Goal: Task Accomplishment & Management: Manage account settings

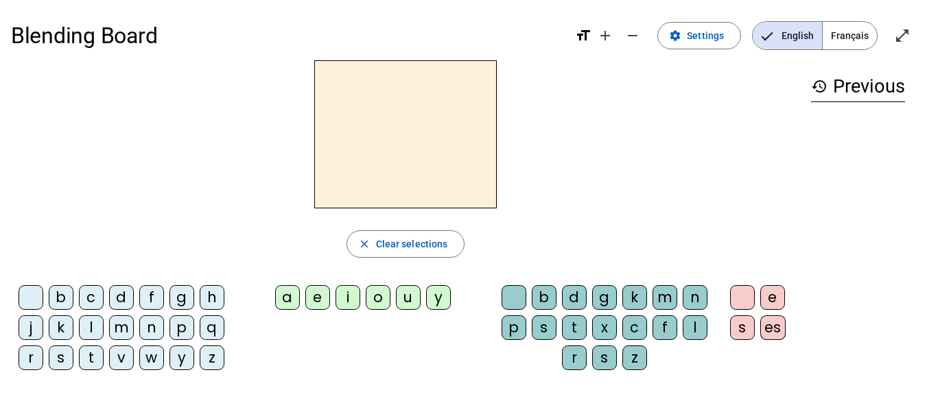
click at [685, 105] on div at bounding box center [405, 134] width 789 height 148
click at [632, 39] on mat-icon "remove" at bounding box center [632, 35] width 16 height 16
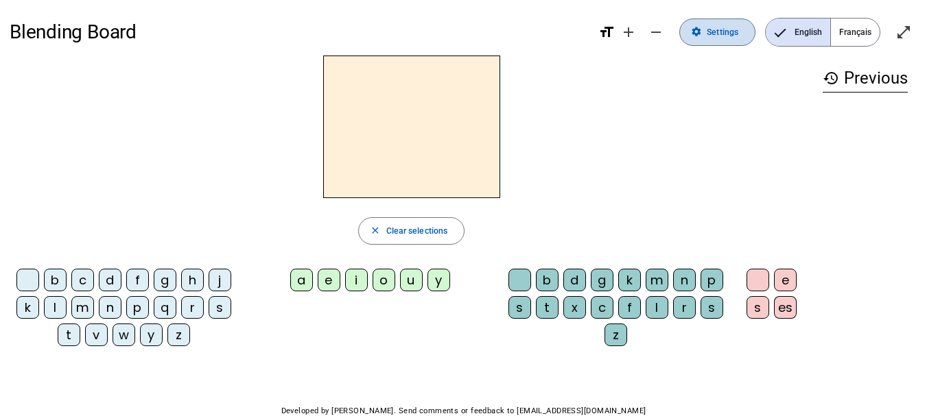
click at [728, 41] on span at bounding box center [717, 32] width 75 height 33
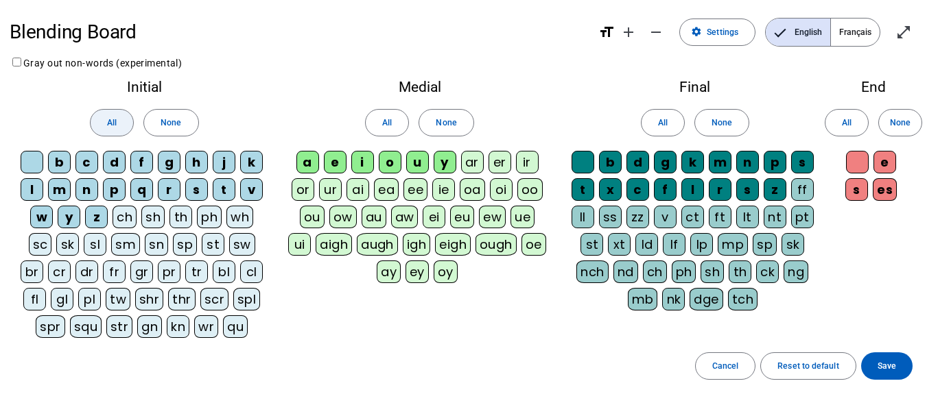
click at [115, 121] on span "All" at bounding box center [112, 123] width 10 height 14
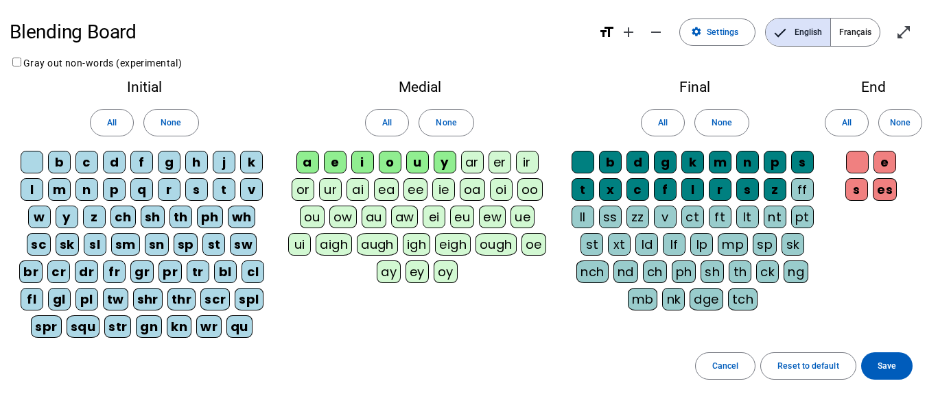
click at [121, 223] on div "ch" at bounding box center [122, 217] width 25 height 23
click at [125, 244] on div "sm" at bounding box center [125, 244] width 29 height 23
click at [110, 243] on letter-bubble "sl" at bounding box center [97, 246] width 27 height 27
click at [64, 239] on div "sk" at bounding box center [67, 244] width 23 height 23
click at [41, 241] on div "sc" at bounding box center [39, 244] width 24 height 23
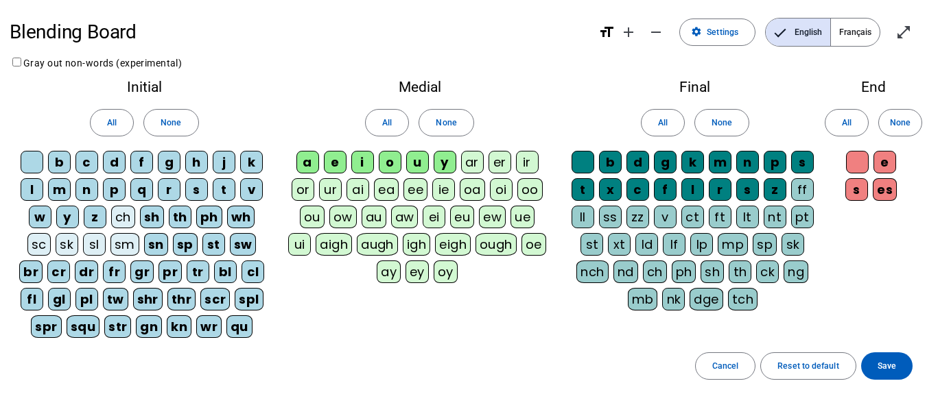
click at [32, 272] on div "br" at bounding box center [30, 272] width 23 height 23
click at [31, 299] on div "fl" at bounding box center [32, 299] width 23 height 23
click at [44, 327] on div "spr" at bounding box center [46, 327] width 30 height 23
click at [60, 298] on div "gl" at bounding box center [59, 299] width 23 height 23
click at [60, 270] on div "cr" at bounding box center [58, 272] width 23 height 23
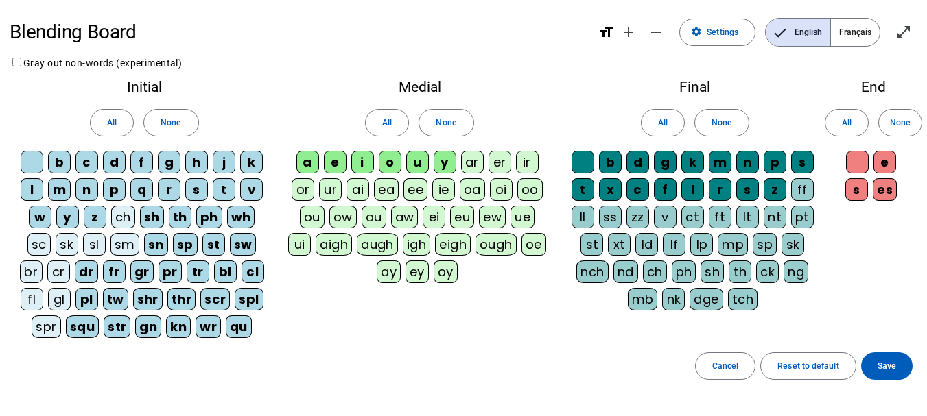
click at [87, 272] on div "dr" at bounding box center [86, 272] width 23 height 23
click at [111, 272] on div "fr" at bounding box center [113, 272] width 23 height 23
click at [147, 263] on div "gr" at bounding box center [141, 272] width 23 height 23
click at [158, 242] on div "sn" at bounding box center [156, 244] width 24 height 23
click at [185, 244] on div "sp" at bounding box center [184, 244] width 25 height 23
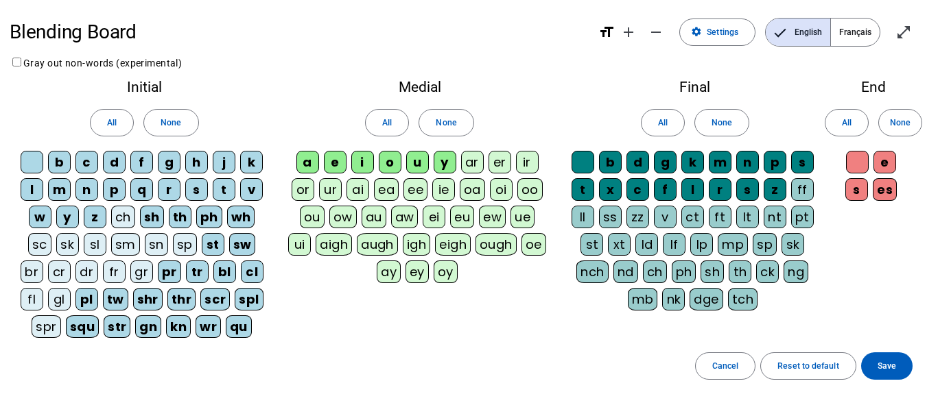
click at [178, 217] on div "th" at bounding box center [180, 217] width 23 height 23
click at [150, 215] on div "sh" at bounding box center [152, 217] width 24 height 23
click at [204, 218] on div "ph" at bounding box center [209, 217] width 26 height 23
click at [239, 222] on div "wh" at bounding box center [240, 217] width 28 height 23
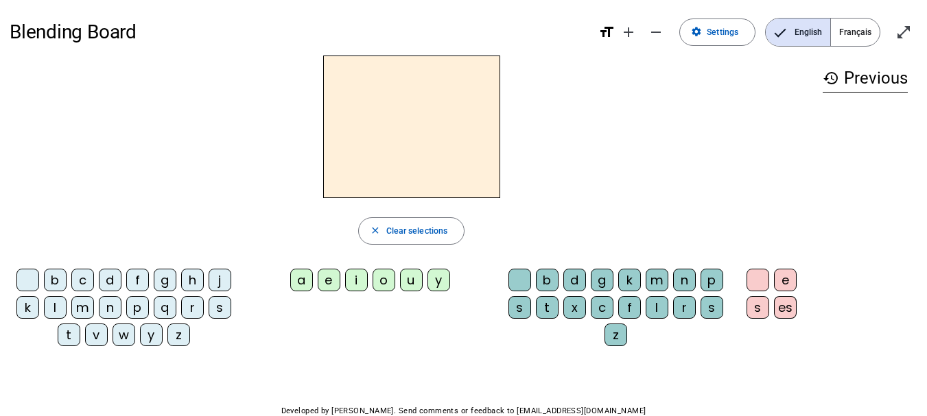
click at [871, 13] on div "Blending Board format_size add remove settings Settings English Français open_i…" at bounding box center [464, 32] width 908 height 47
click at [853, 25] on span "Français" at bounding box center [855, 32] width 49 height 27
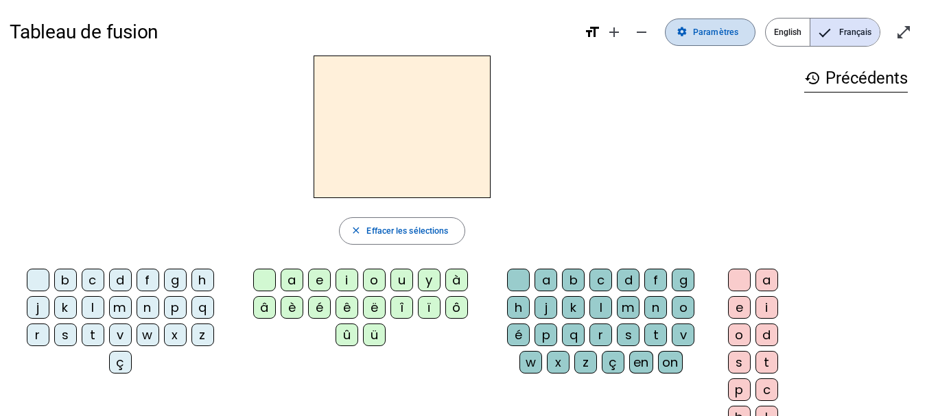
click at [753, 38] on span at bounding box center [709, 32] width 89 height 33
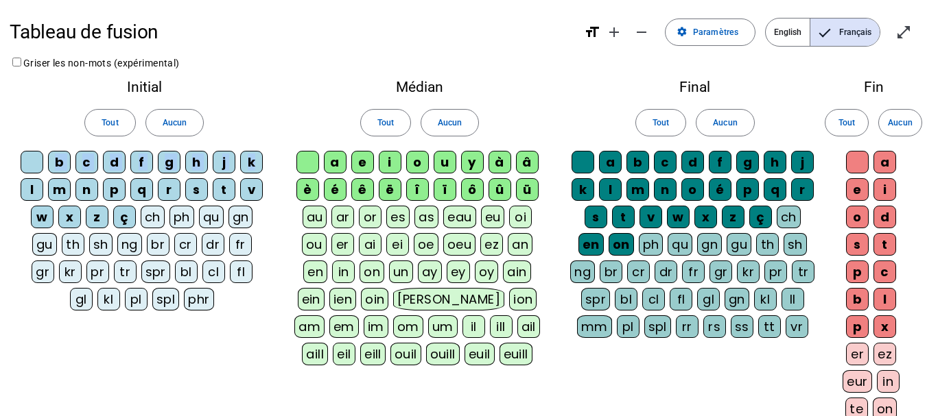
drag, startPoint x: 49, startPoint y: 165, endPoint x: 259, endPoint y: 176, distance: 209.5
click at [259, 176] on div "b c d f g h j k l m n p q r s t v w x z ç ch ph qu gn gu th sh ng br cr dr fr g…" at bounding box center [144, 233] width 250 height 165
drag, startPoint x: 32, startPoint y: 182, endPoint x: 281, endPoint y: 167, distance: 249.4
click at [281, 167] on div "Initial Tout Aucun b c d f g h j k l m n p q r s t v w x z ç ch ph qu gn gu th …" at bounding box center [464, 267] width 908 height 392
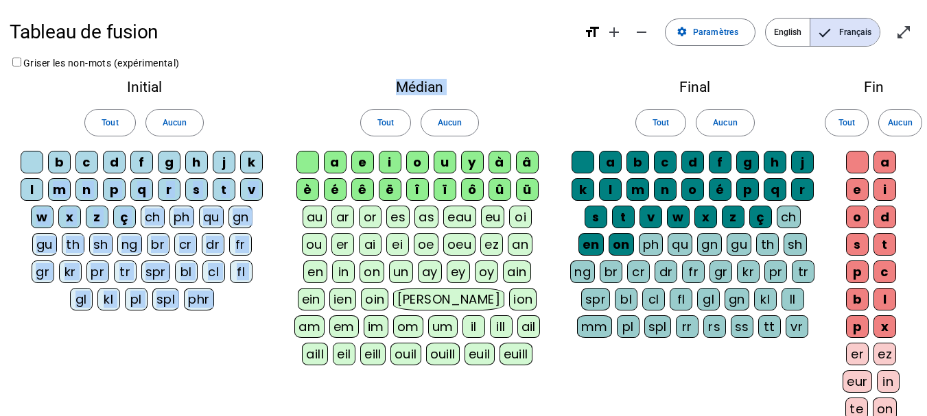
click at [285, 132] on div "Médian Tout Aucun a e i o u y à â è é ê ë [PERSON_NAME] ô û ü au ar or es as ea…" at bounding box center [419, 225] width 281 height 309
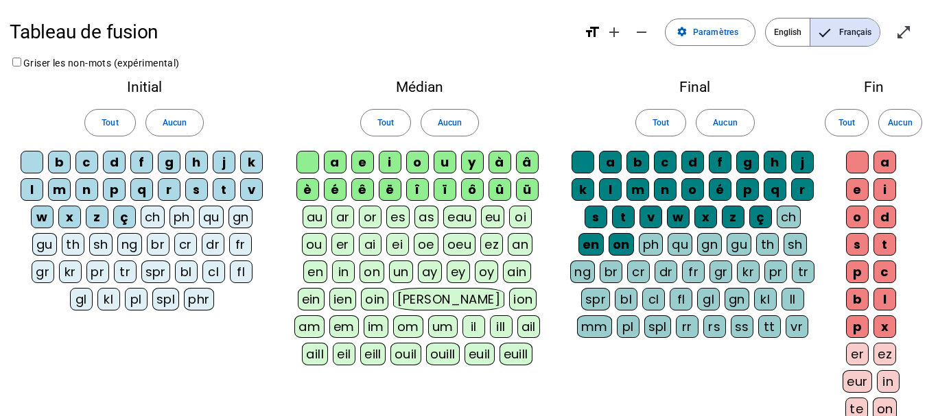
drag, startPoint x: 335, startPoint y: 164, endPoint x: 359, endPoint y: 161, distance: 24.9
click at [359, 161] on div "a e i o u y à â è é ê ë [PERSON_NAME] ô û ü au ar or es as eau eu oi ou er ai e…" at bounding box center [419, 261] width 262 height 220
click at [337, 160] on div "a" at bounding box center [335, 162] width 23 height 23
click at [335, 162] on div "a" at bounding box center [335, 162] width 23 height 23
click at [176, 123] on span "Aucun" at bounding box center [175, 123] width 24 height 14
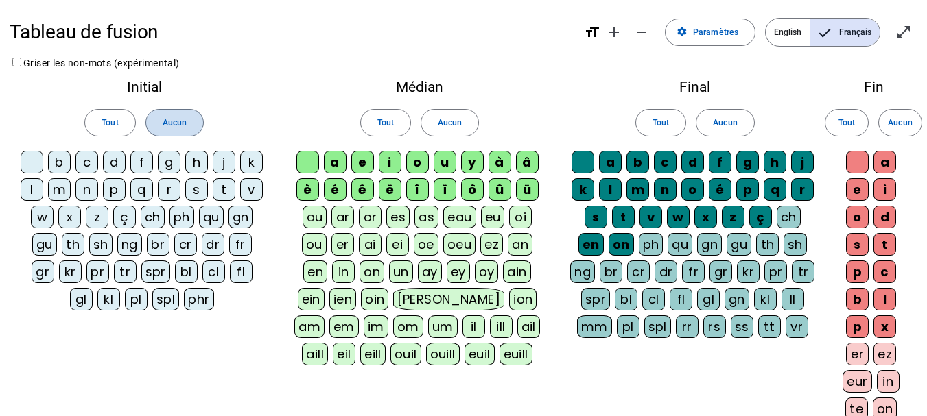
click at [176, 123] on span "Aucun" at bounding box center [175, 123] width 24 height 14
click at [57, 186] on div "m" at bounding box center [59, 189] width 23 height 23
click at [34, 189] on div "l" at bounding box center [32, 189] width 23 height 23
click at [86, 163] on div "c" at bounding box center [86, 162] width 23 height 23
click at [445, 122] on span "Aucun" at bounding box center [450, 123] width 24 height 14
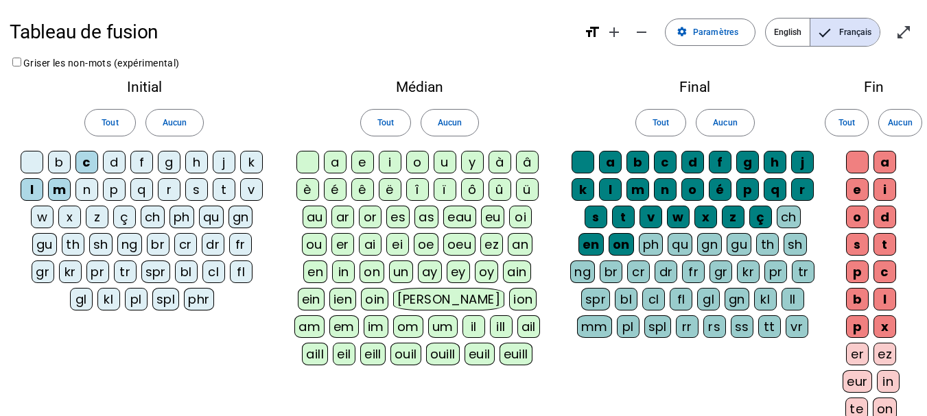
click at [335, 164] on div "a" at bounding box center [335, 162] width 23 height 23
click at [361, 164] on div "e" at bounding box center [362, 162] width 23 height 23
click at [392, 164] on div "i" at bounding box center [390, 162] width 23 height 23
click at [414, 166] on div "o" at bounding box center [417, 162] width 23 height 23
click at [434, 166] on div "u" at bounding box center [445, 162] width 23 height 23
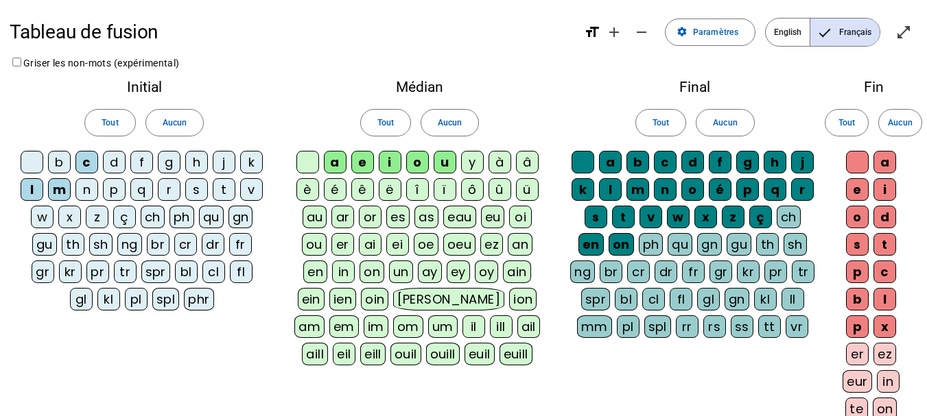
click at [461, 167] on div "y" at bounding box center [472, 162] width 23 height 23
click at [504, 166] on div "à" at bounding box center [499, 162] width 23 height 23
click at [532, 161] on div "â" at bounding box center [527, 162] width 23 height 23
click at [56, 160] on div "b" at bounding box center [59, 162] width 23 height 23
click at [117, 190] on div "p" at bounding box center [114, 189] width 23 height 23
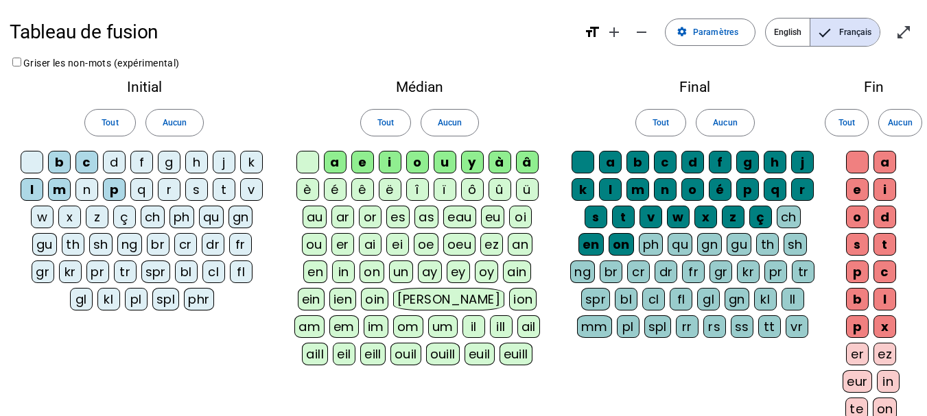
click at [113, 158] on div "d" at bounding box center [114, 162] width 23 height 23
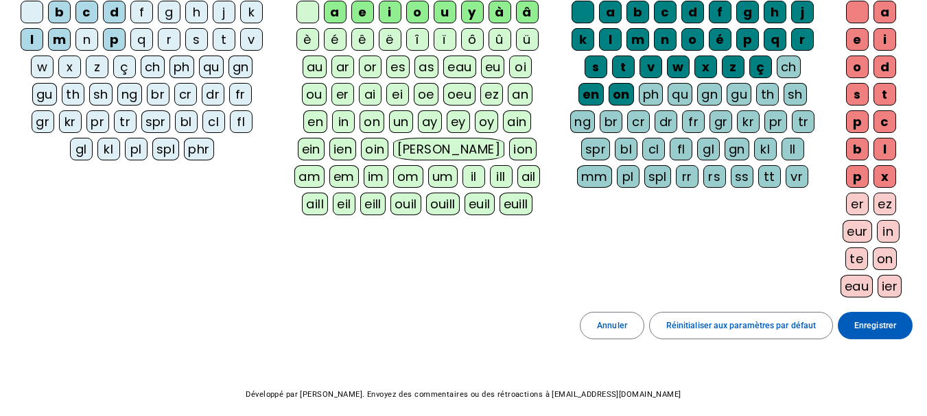
scroll to position [152, 0]
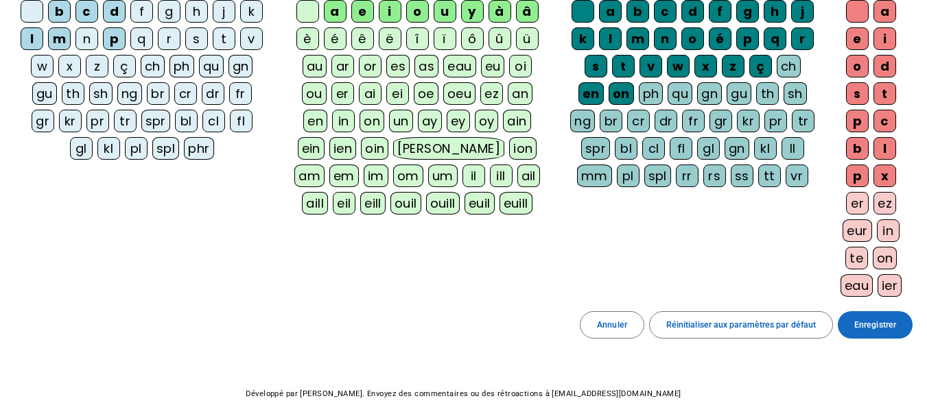
click at [871, 321] on span "Enregistrer" at bounding box center [875, 325] width 42 height 14
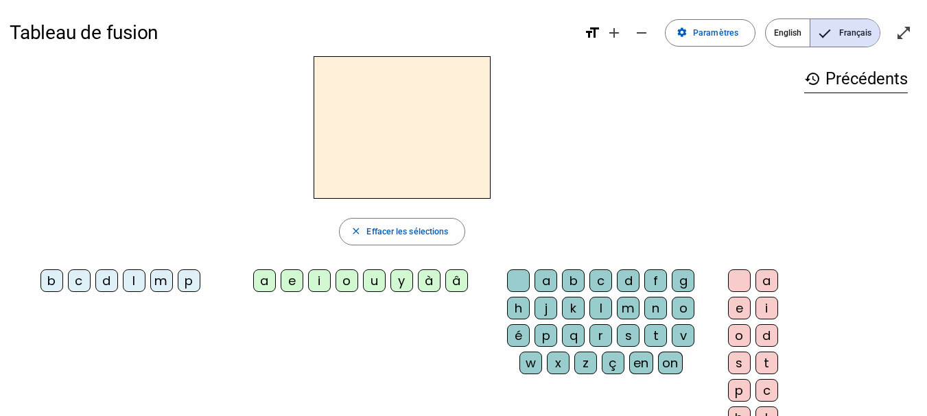
scroll to position [1, 0]
click at [158, 280] on div "m" at bounding box center [161, 280] width 23 height 23
click at [260, 281] on div "a" at bounding box center [264, 280] width 23 height 23
click at [602, 306] on div "l" at bounding box center [600, 307] width 23 height 23
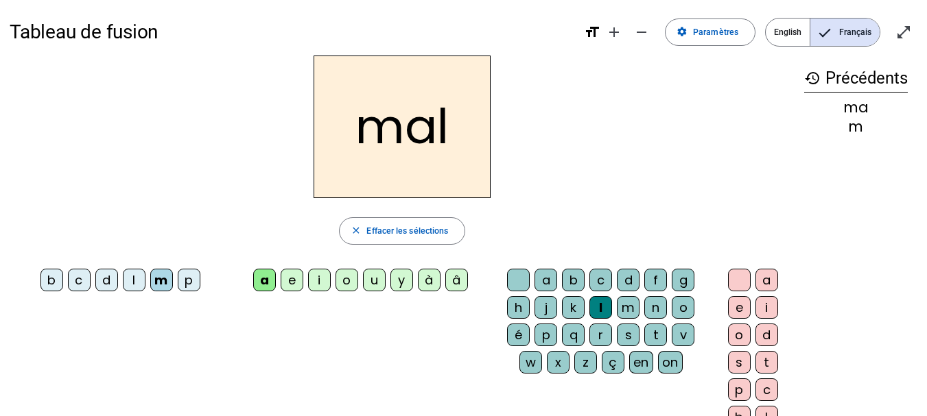
click at [191, 279] on div "p" at bounding box center [189, 280] width 23 height 23
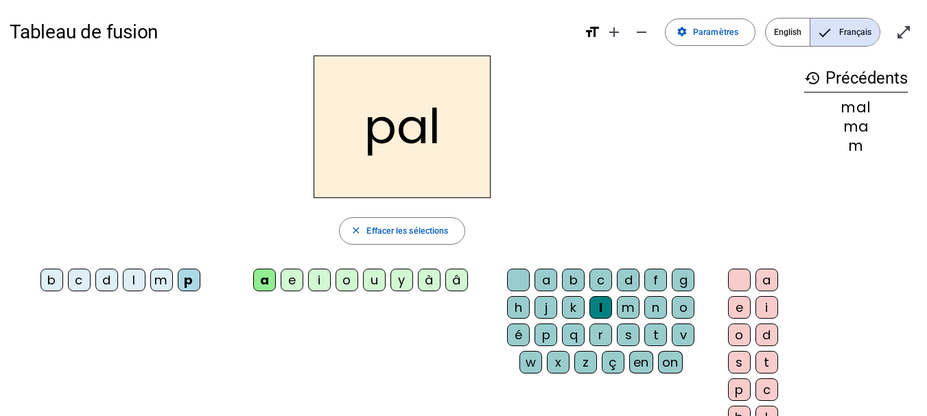
click at [167, 347] on div "b c d l m p a e i o u y à â a b c d f g h j k l m n o é p q r s t v w x z ç en …" at bounding box center [402, 365] width 785 height 202
click at [573, 277] on div "b" at bounding box center [573, 280] width 23 height 23
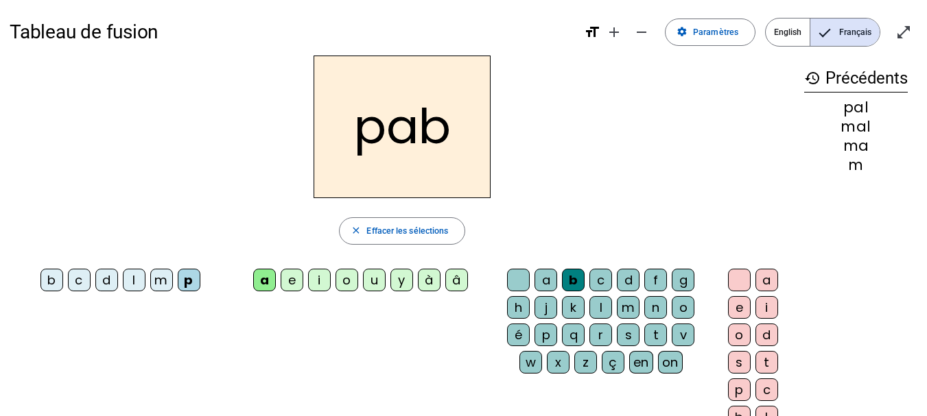
scroll to position [0, 0]
